Goal: Understand process/instructions

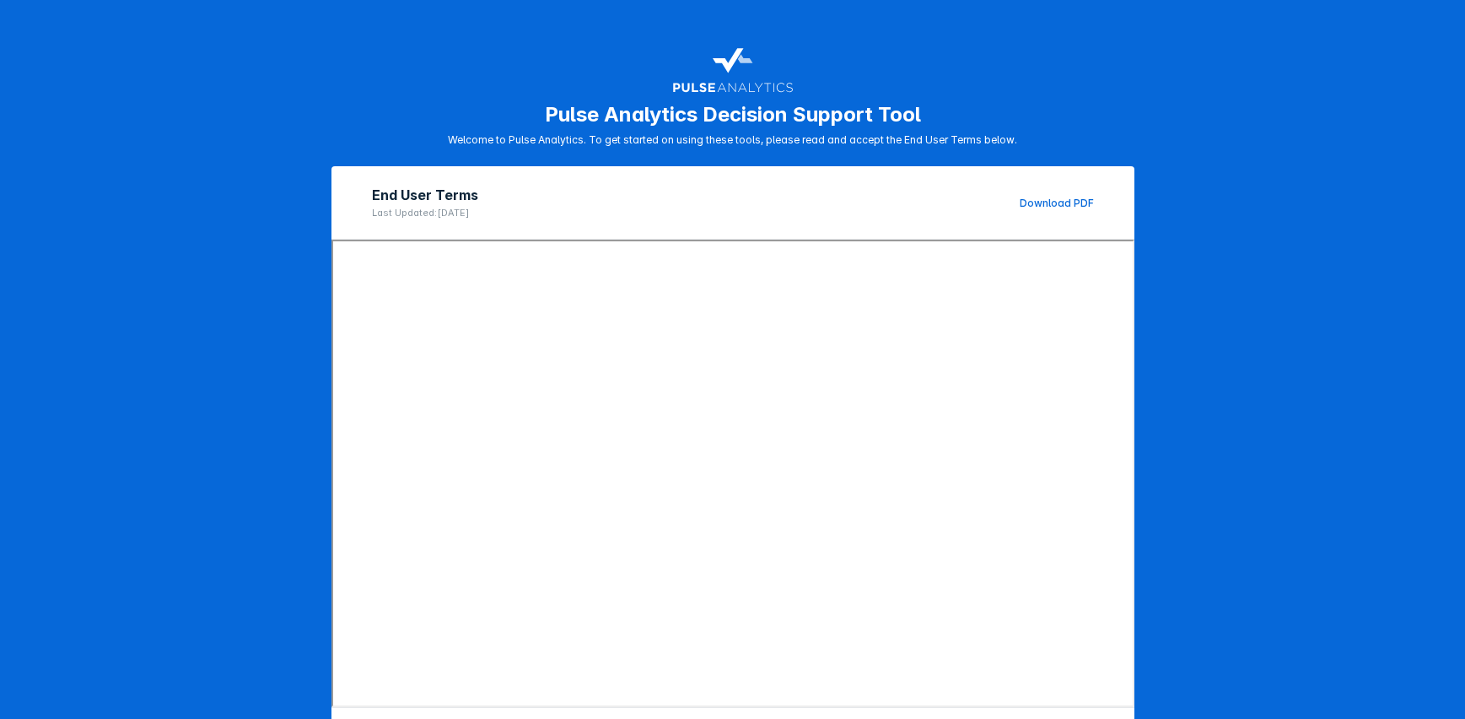
scroll to position [83, 0]
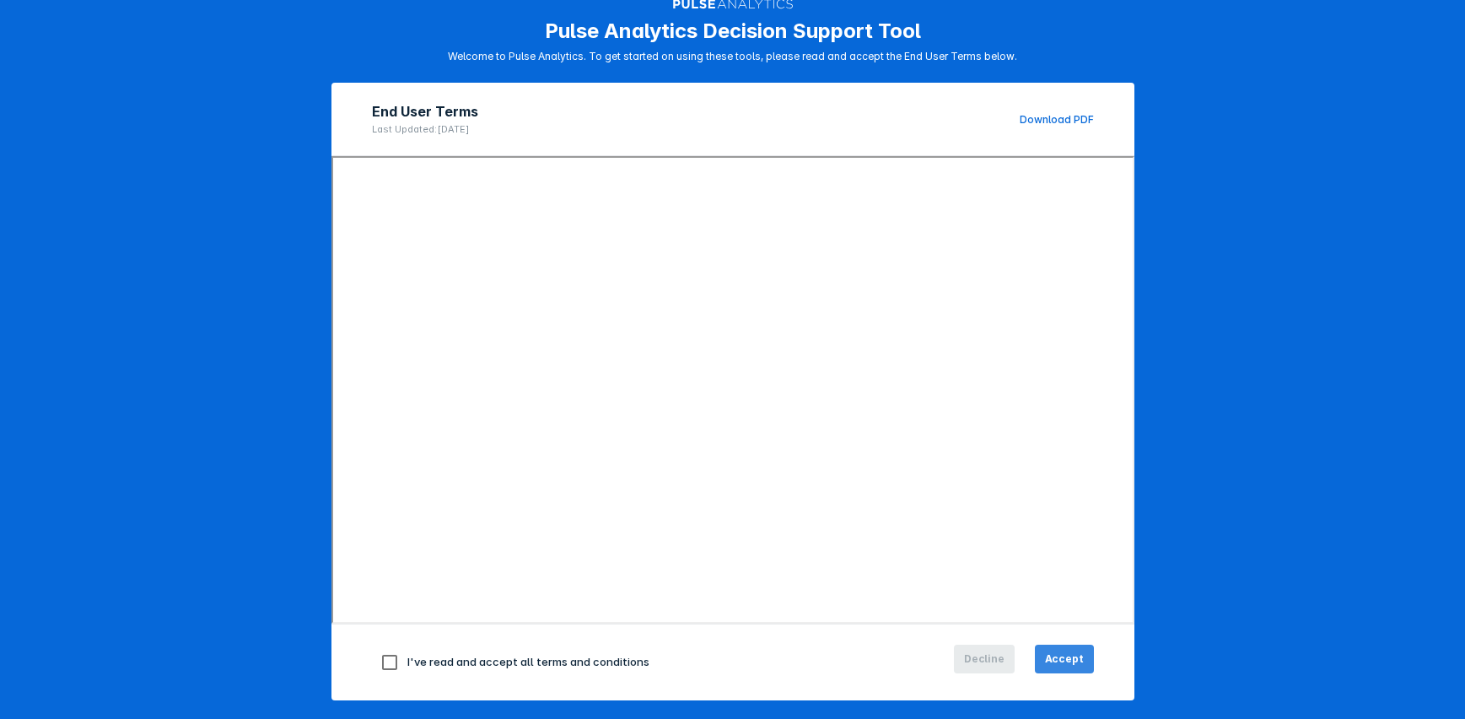
click at [1044, 649] on button "Accept" at bounding box center [1064, 658] width 59 height 29
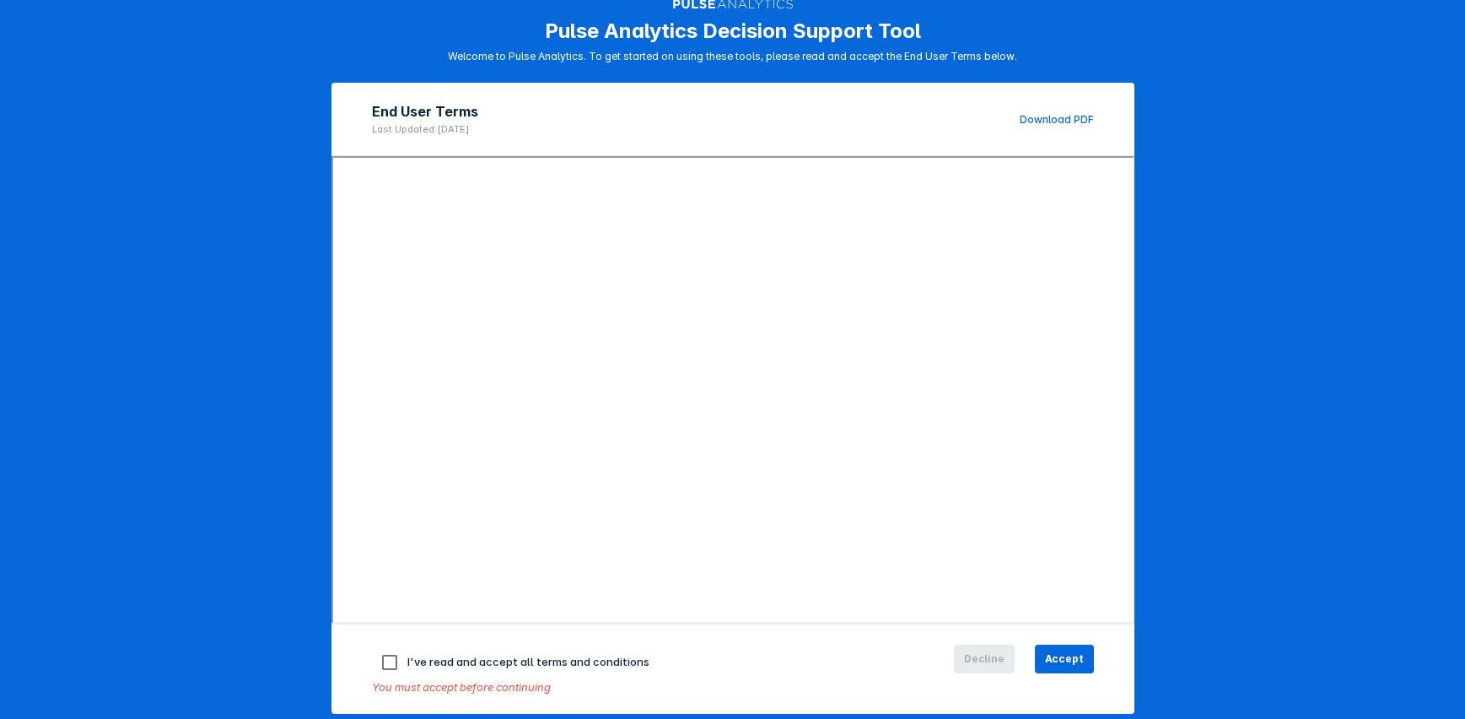
click at [572, 658] on span "I've read and accept all terms and conditions" at bounding box center [528, 660] width 242 height 13
click at [384, 654] on input "checkbox" at bounding box center [389, 661] width 35 height 35
checkbox input "true"
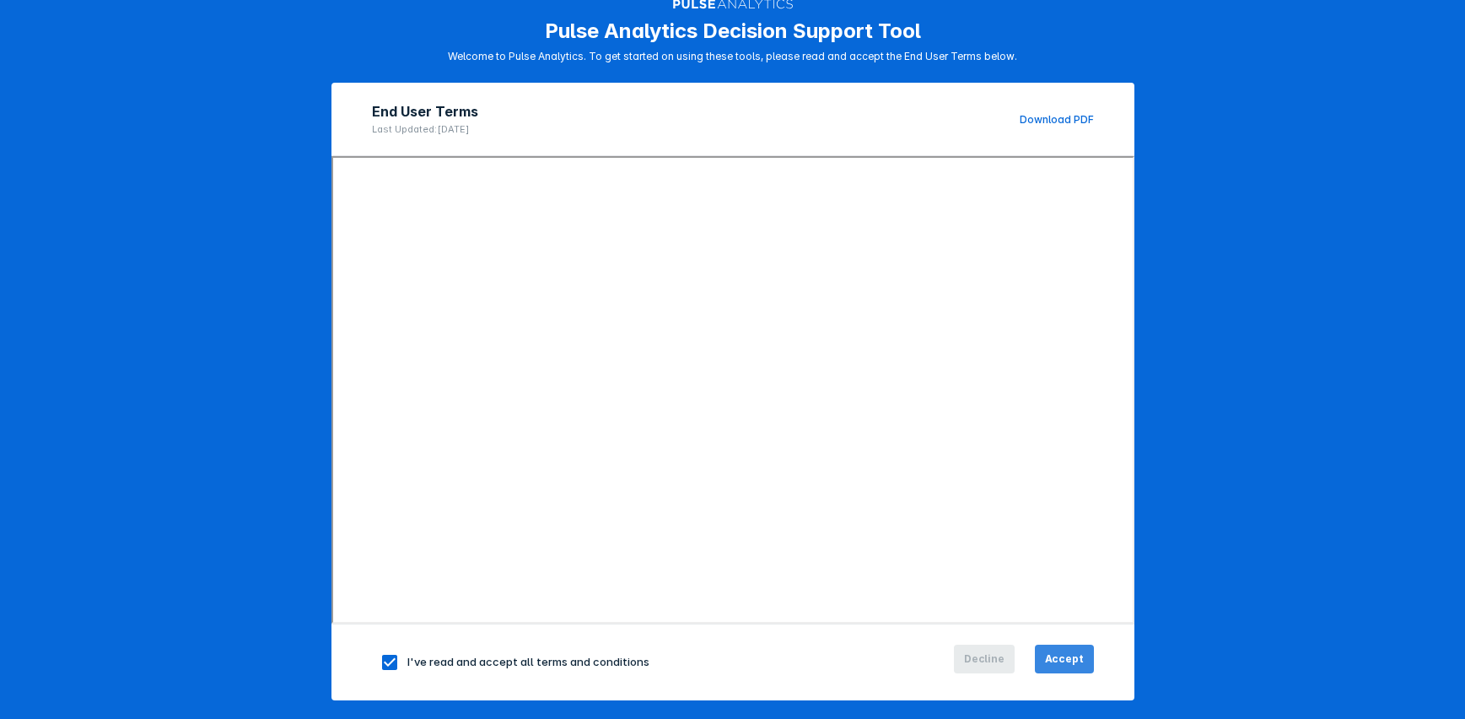
click at [1060, 648] on button "Accept" at bounding box center [1064, 658] width 59 height 29
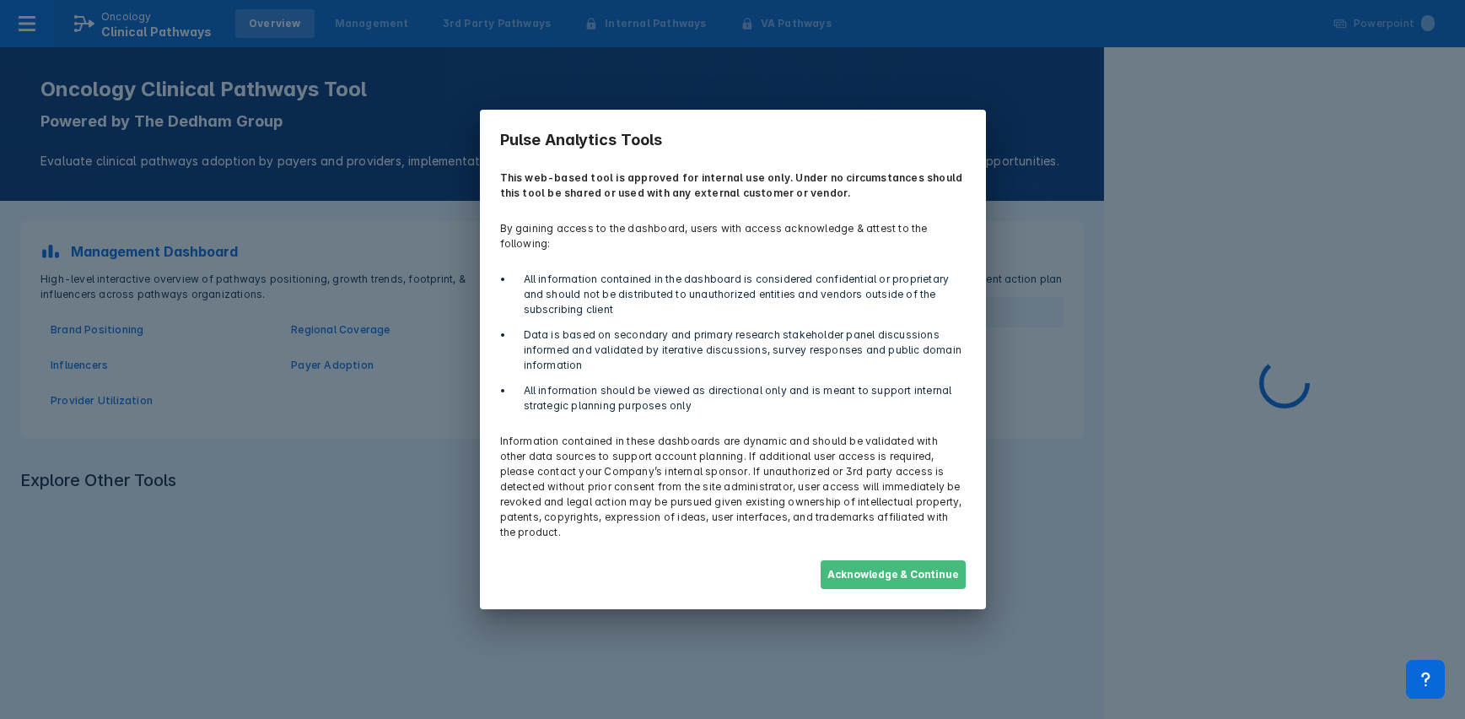
click at [902, 564] on button "Acknowledge & Continue" at bounding box center [893, 574] width 145 height 29
